Goal: Navigation & Orientation: Find specific page/section

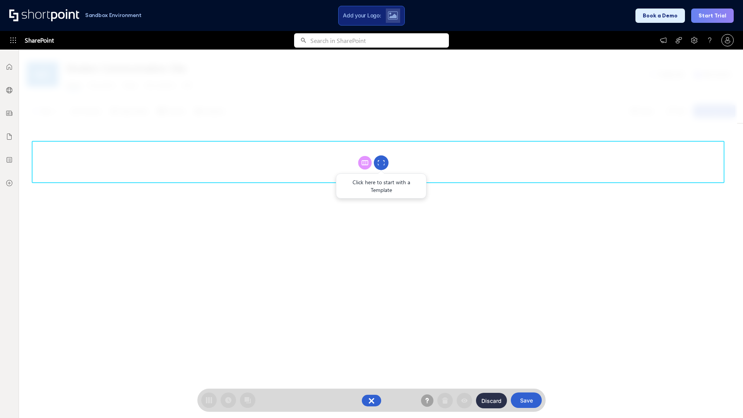
click at [381, 163] on circle at bounding box center [381, 163] width 15 height 15
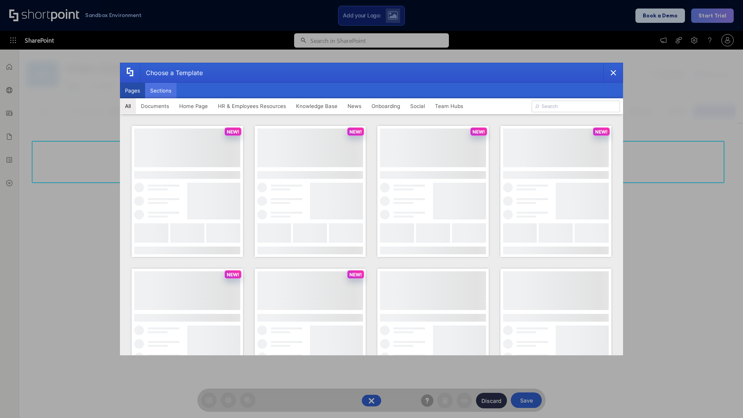
click at [161, 91] on button "Sections" at bounding box center [160, 90] width 31 height 15
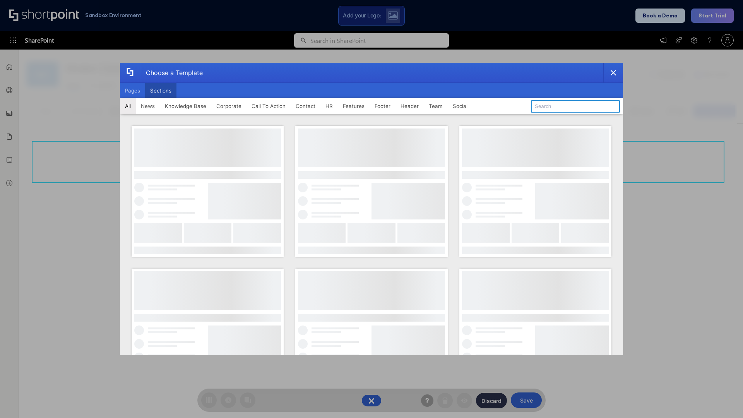
type input "Contact Us 1"
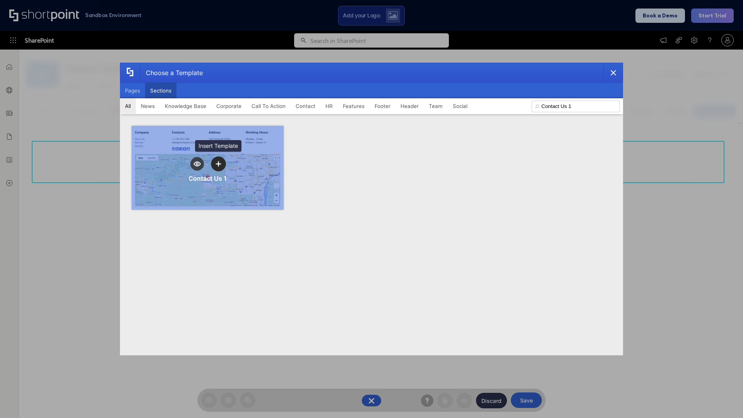
click at [218, 164] on icon "template selector" at bounding box center [218, 163] width 5 height 5
